Goal: Task Accomplishment & Management: Use online tool/utility

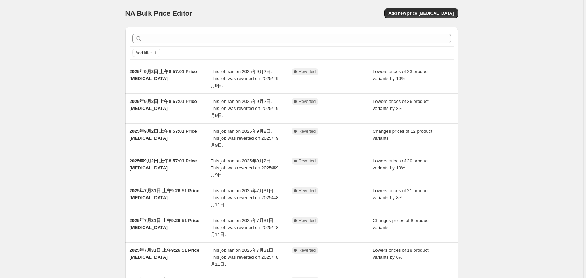
click at [493, 27] on div "NA Bulk Price Editor. This page is ready NA Bulk Price Editor Add new price [ME…" at bounding box center [292, 215] width 584 height 431
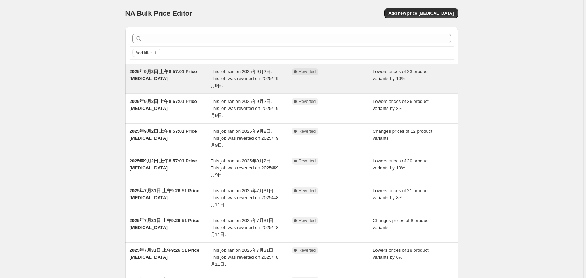
drag, startPoint x: 325, startPoint y: 91, endPoint x: 351, endPoint y: 89, distance: 26.3
click at [351, 89] on div "2025年9月2日 上午8:57:01 Price [MEDICAL_DATA] This job ran on 2025年9月2日. This job wa…" at bounding box center [291, 78] width 333 height 29
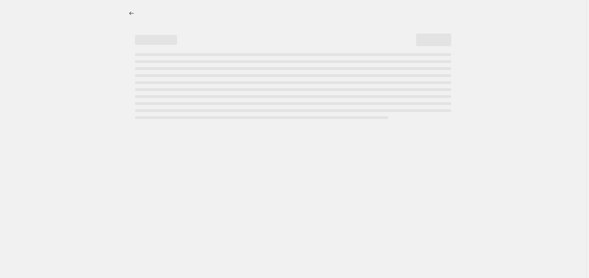
select select "percentage"
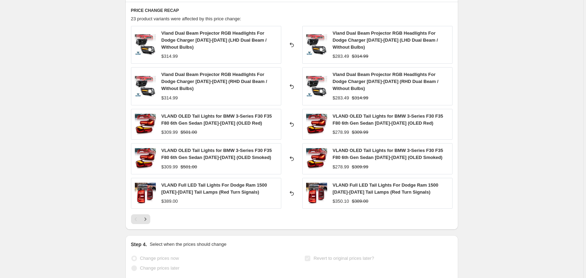
scroll to position [456, 0]
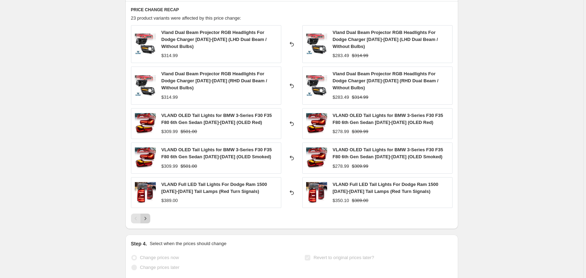
click at [150, 220] on button "Next" at bounding box center [146, 219] width 10 height 10
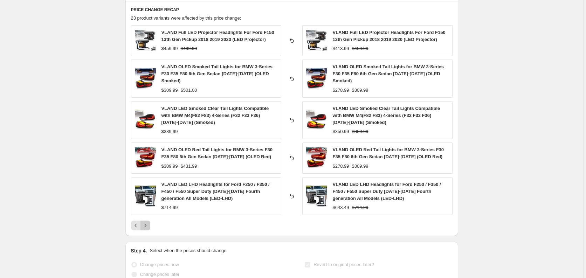
click at [144, 226] on icon "Next" at bounding box center [145, 225] width 7 height 7
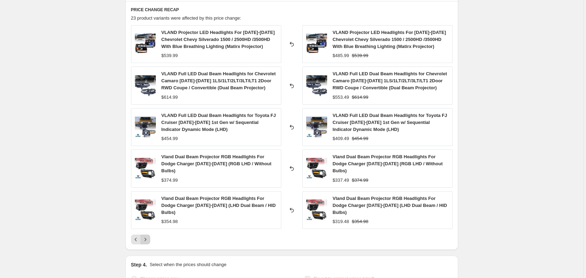
click at [146, 243] on icon "Next" at bounding box center [145, 239] width 7 height 7
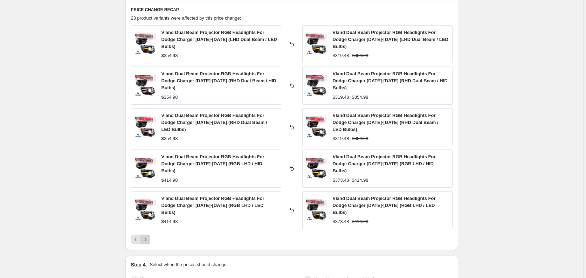
click at [147, 236] on icon "Next" at bounding box center [145, 239] width 7 height 7
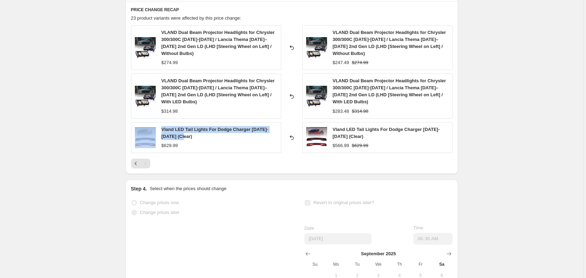
drag, startPoint x: 159, startPoint y: 131, endPoint x: 187, endPoint y: 138, distance: 28.1
click at [187, 138] on div "Vland LED Tail Lights For Dodge Charger [DATE]-[DATE] (Clear) $629.99" at bounding box center [206, 137] width 150 height 31
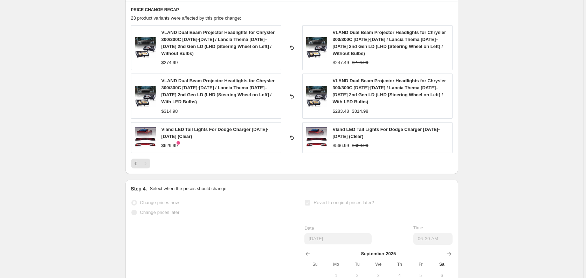
click at [185, 159] on div at bounding box center [292, 164] width 322 height 10
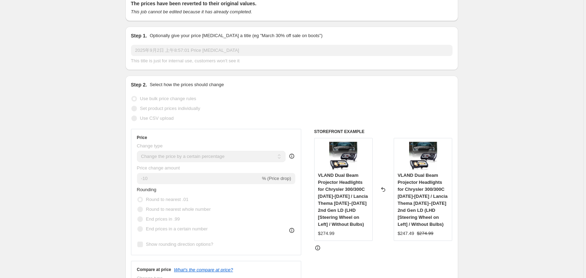
scroll to position [0, 0]
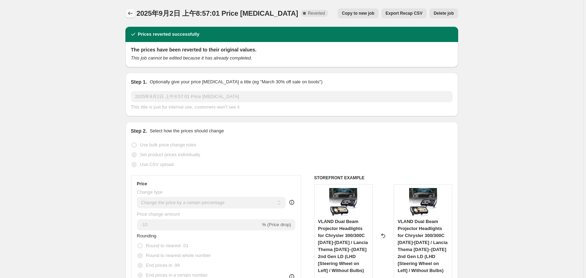
click at [134, 13] on icon "Price change jobs" at bounding box center [130, 13] width 7 height 7
